Goal: Information Seeking & Learning: Find specific fact

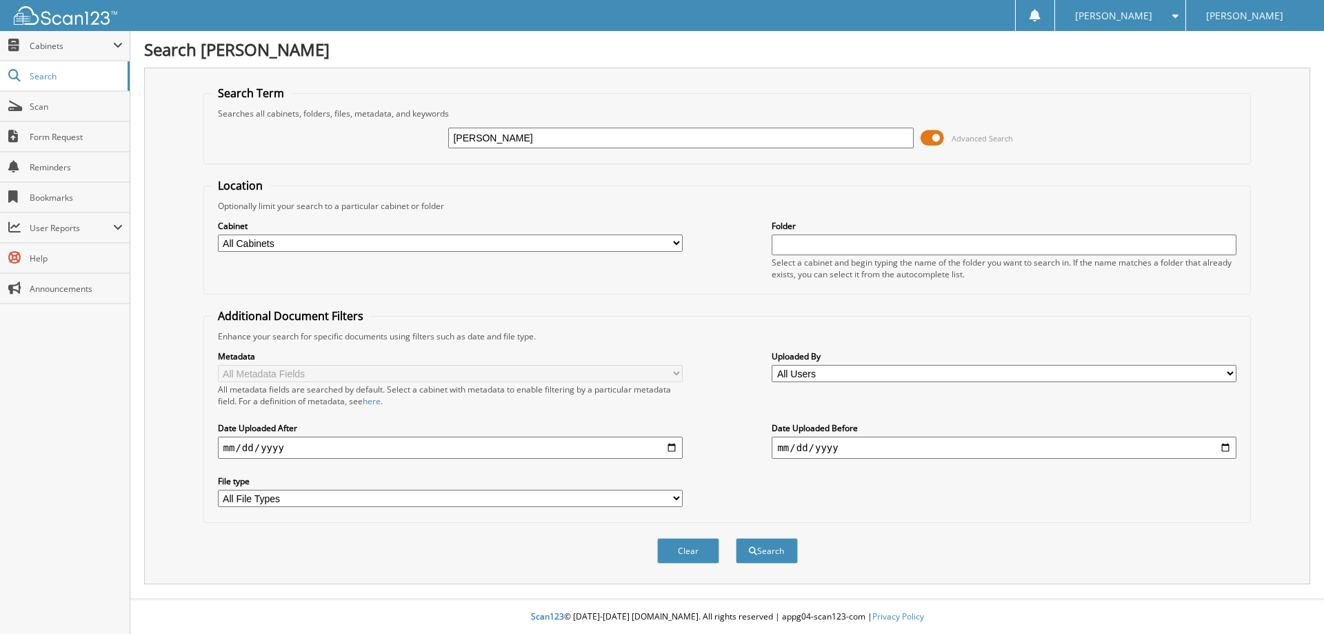
type input "[PERSON_NAME]"
click at [736, 538] on button "Search" at bounding box center [767, 551] width 62 height 26
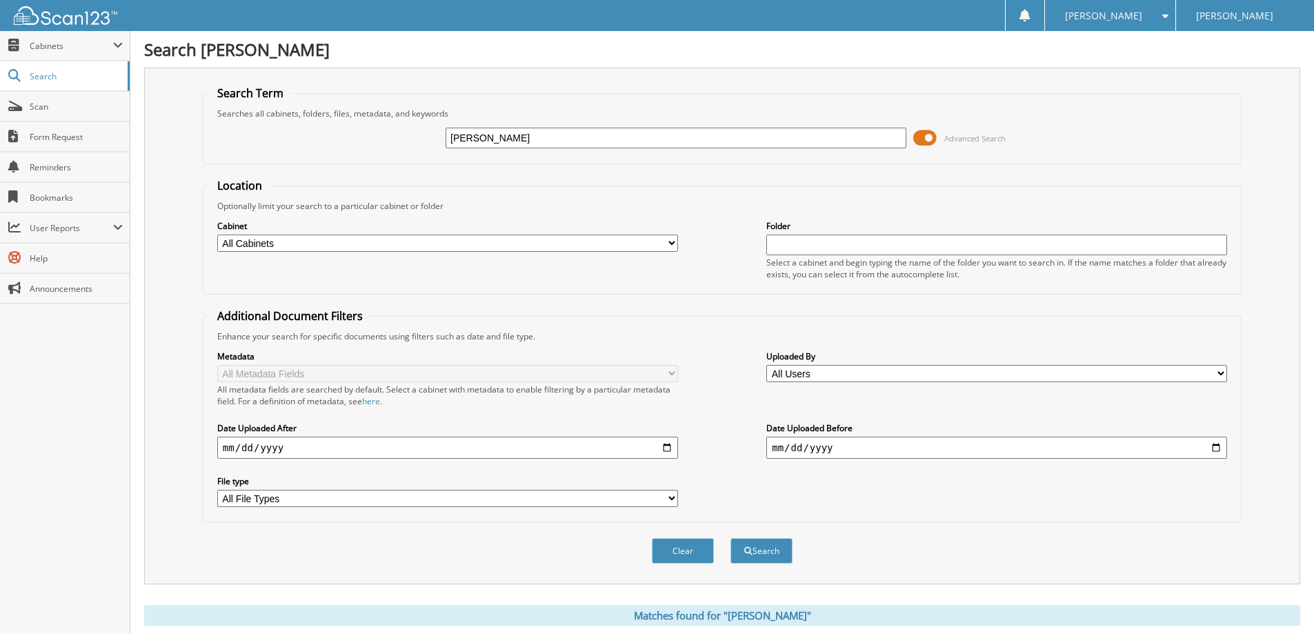
click at [925, 137] on span at bounding box center [924, 138] width 23 height 21
